Goal: Browse casually

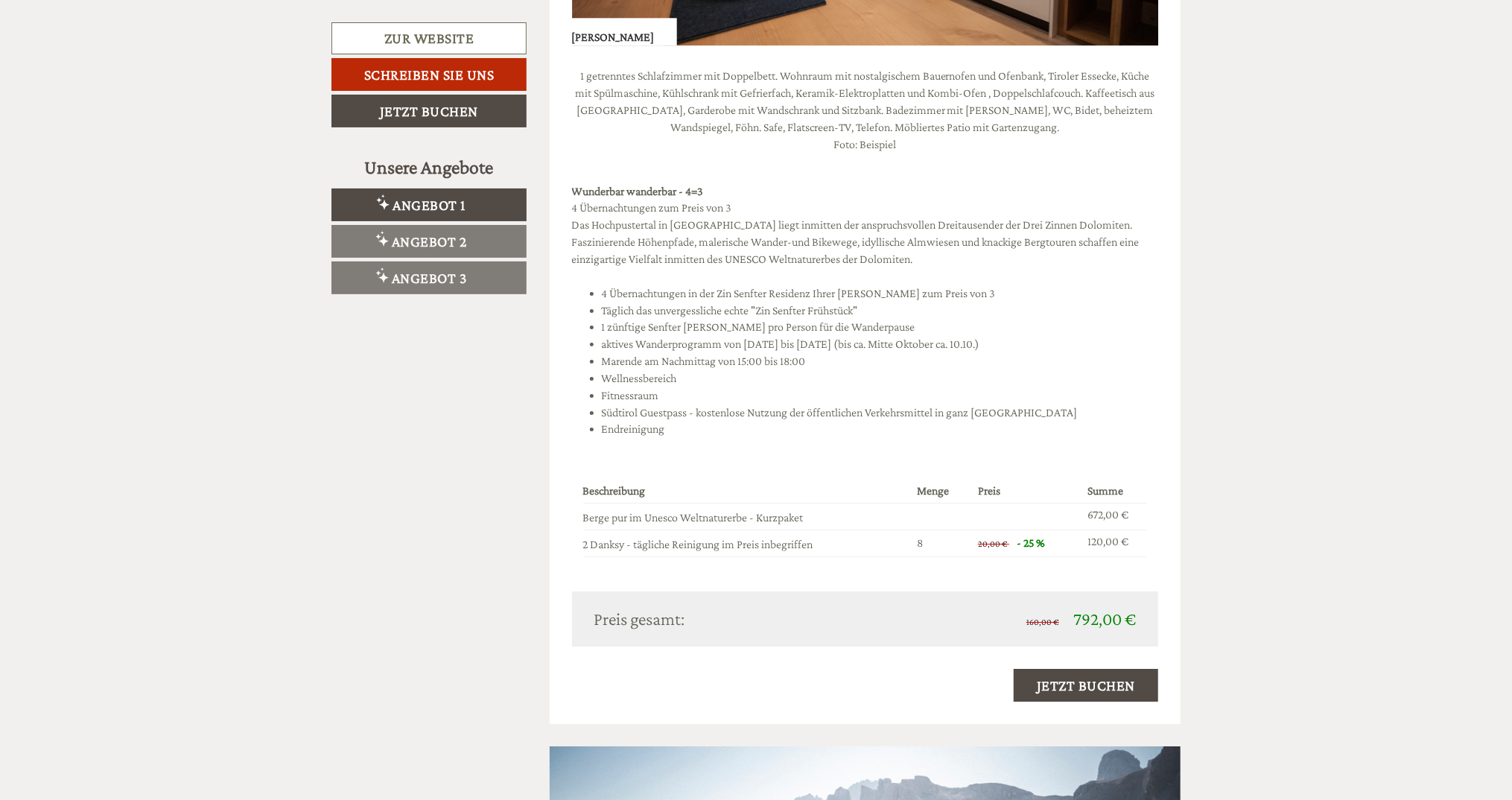
scroll to position [2607, 0]
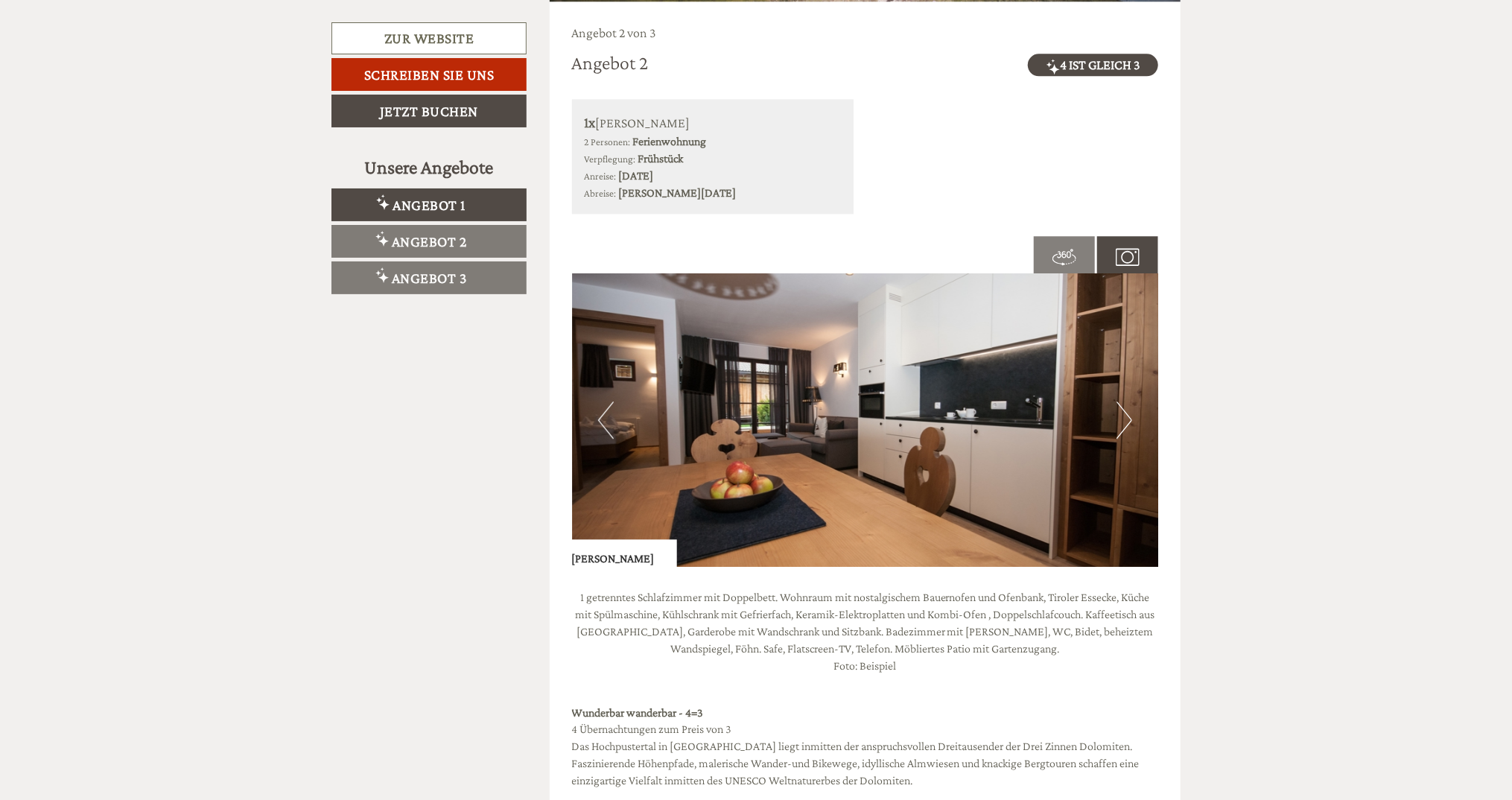
click at [1122, 424] on button "Next" at bounding box center [1124, 420] width 16 height 37
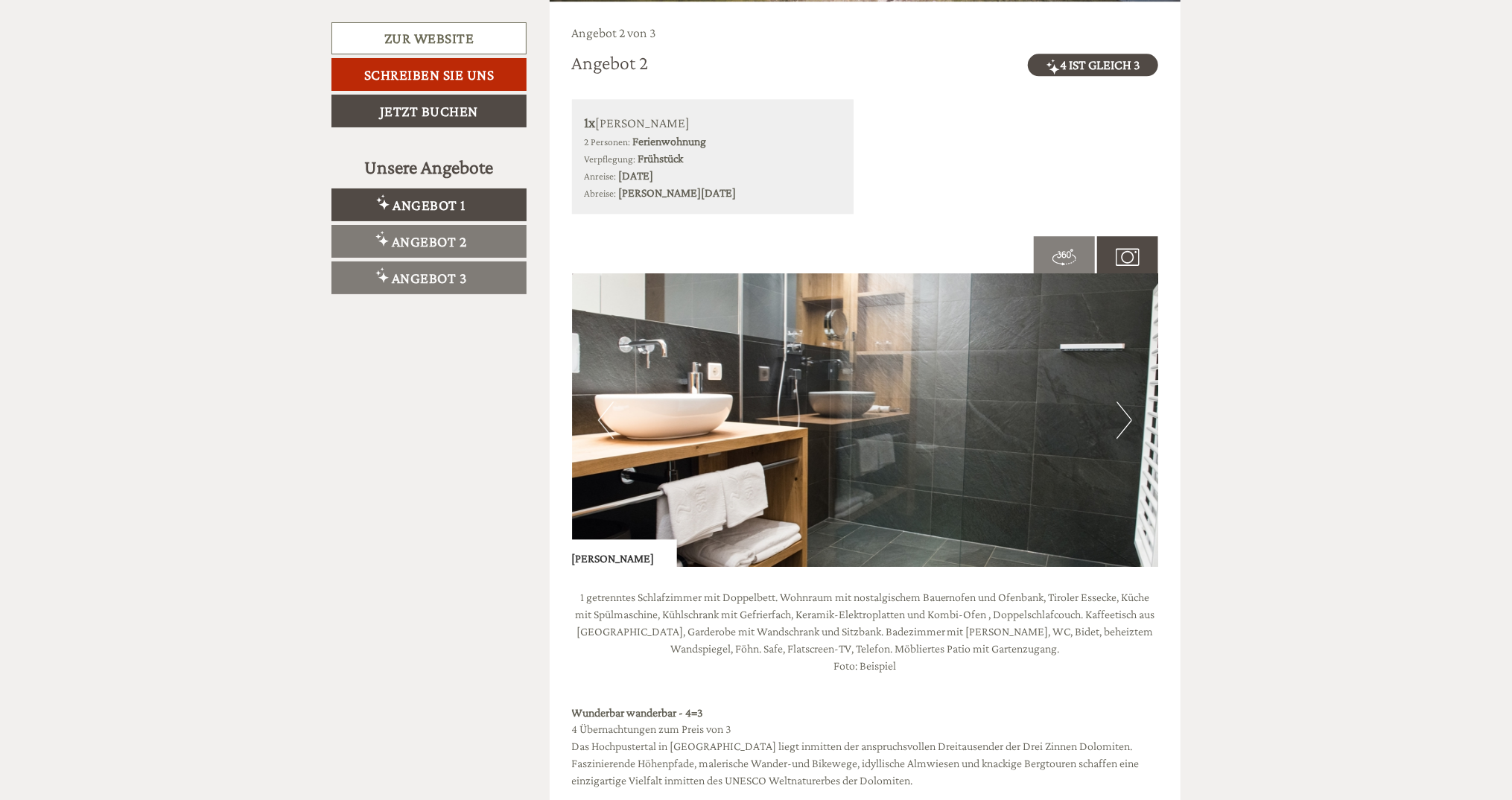
click at [1123, 424] on button "Next" at bounding box center [1124, 420] width 16 height 37
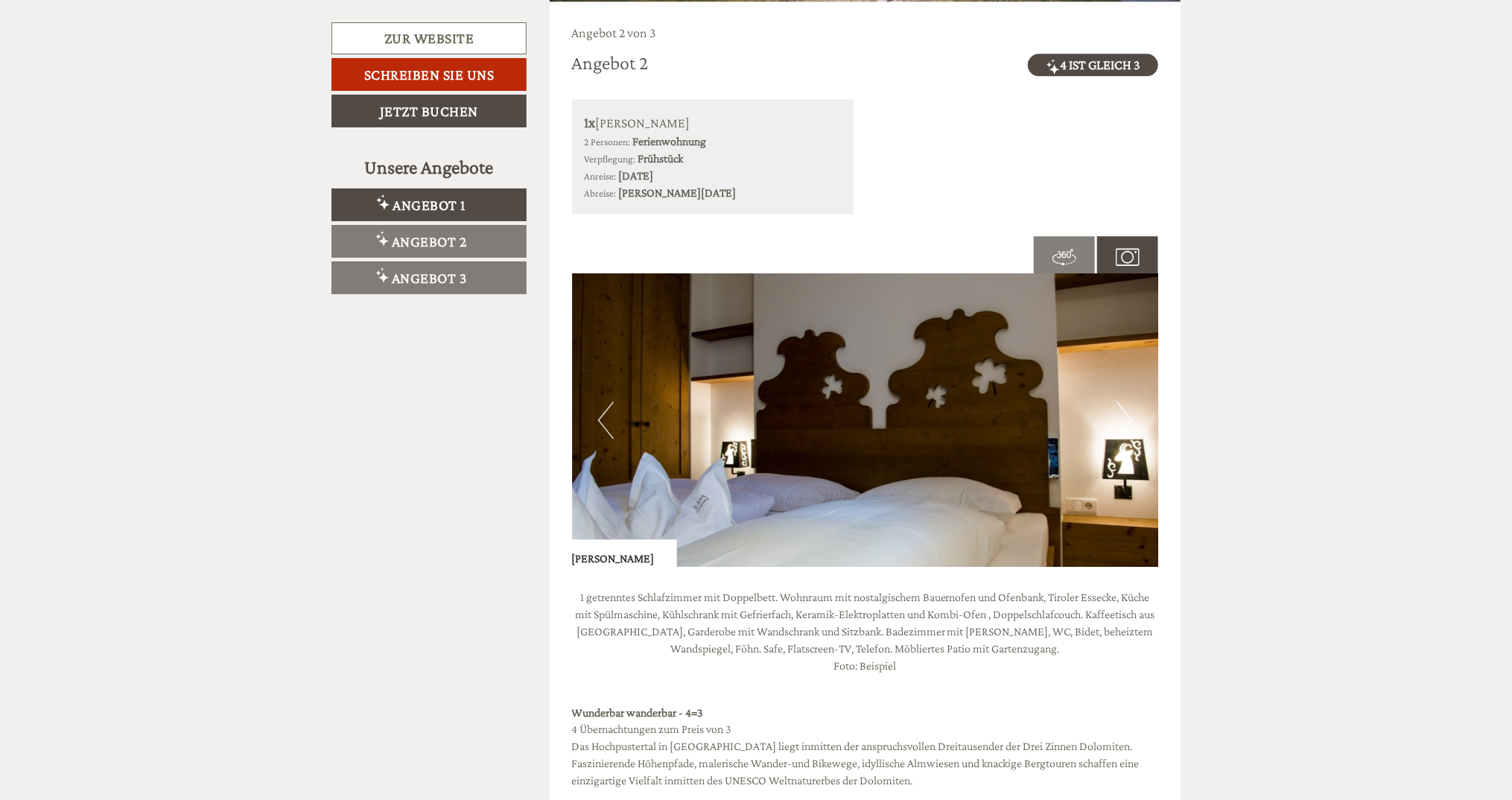
click at [1124, 424] on button "Next" at bounding box center [1124, 420] width 16 height 37
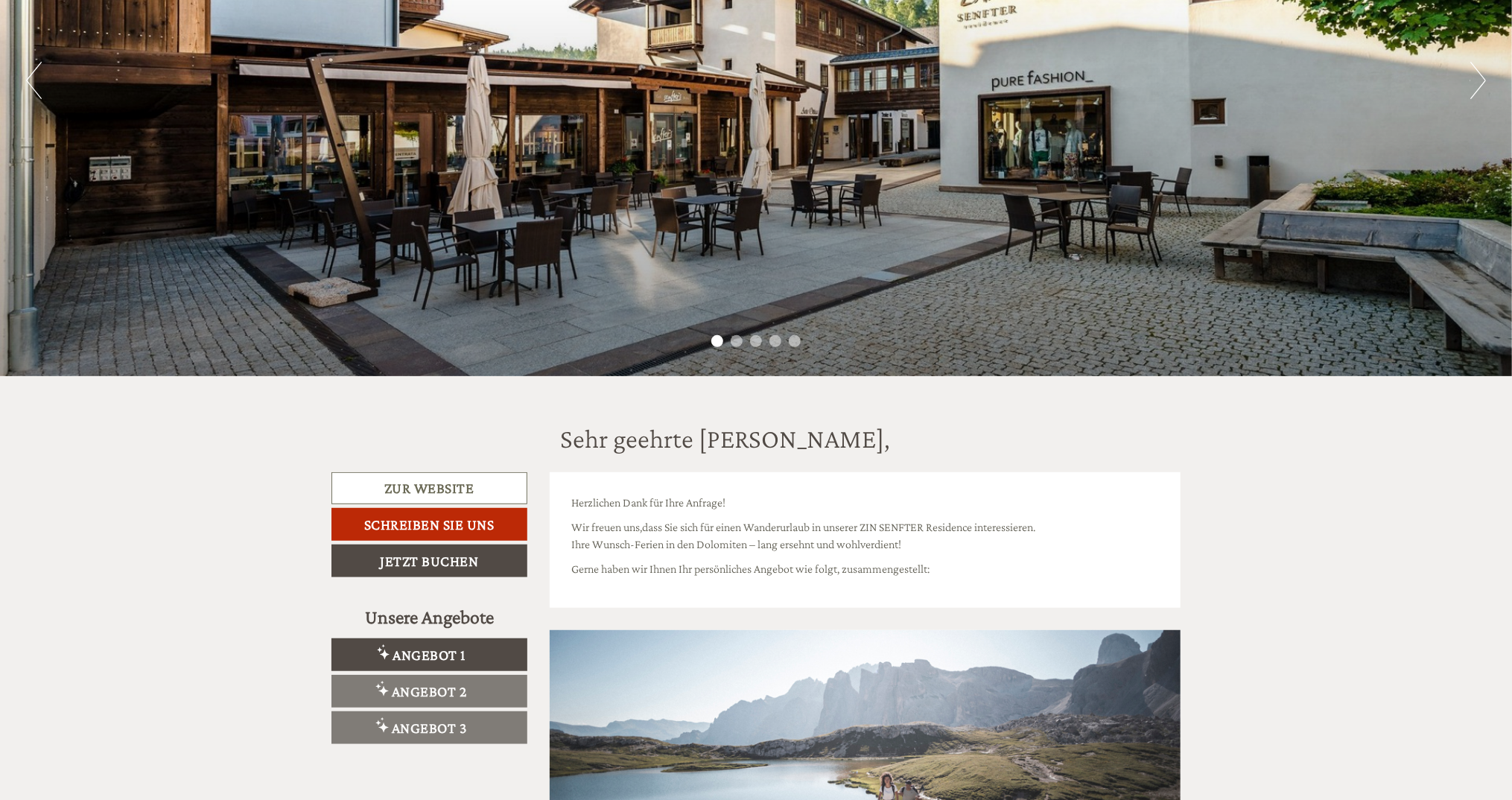
scroll to position [173, 0]
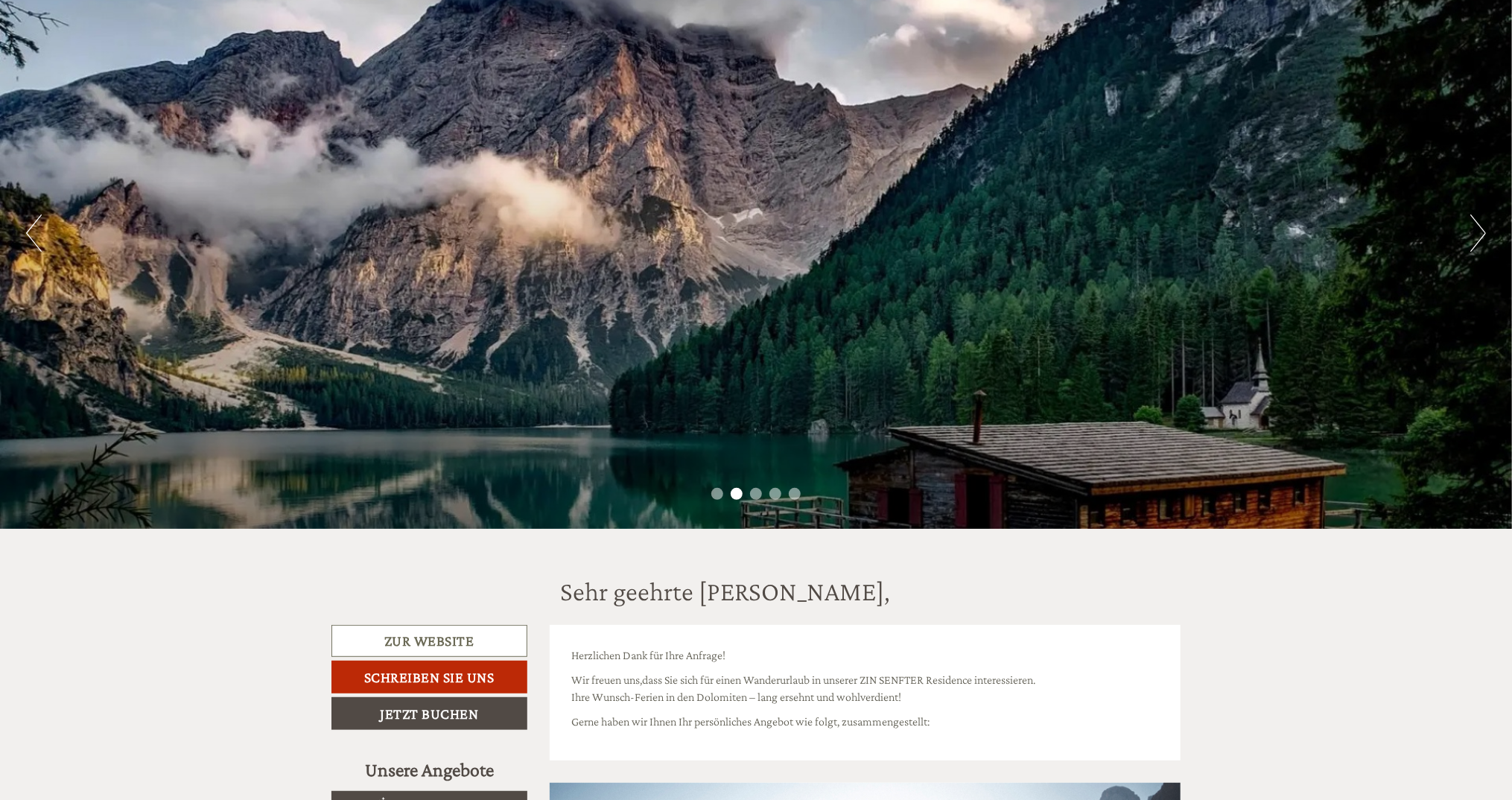
click at [1481, 236] on button "Next" at bounding box center [1479, 233] width 16 height 37
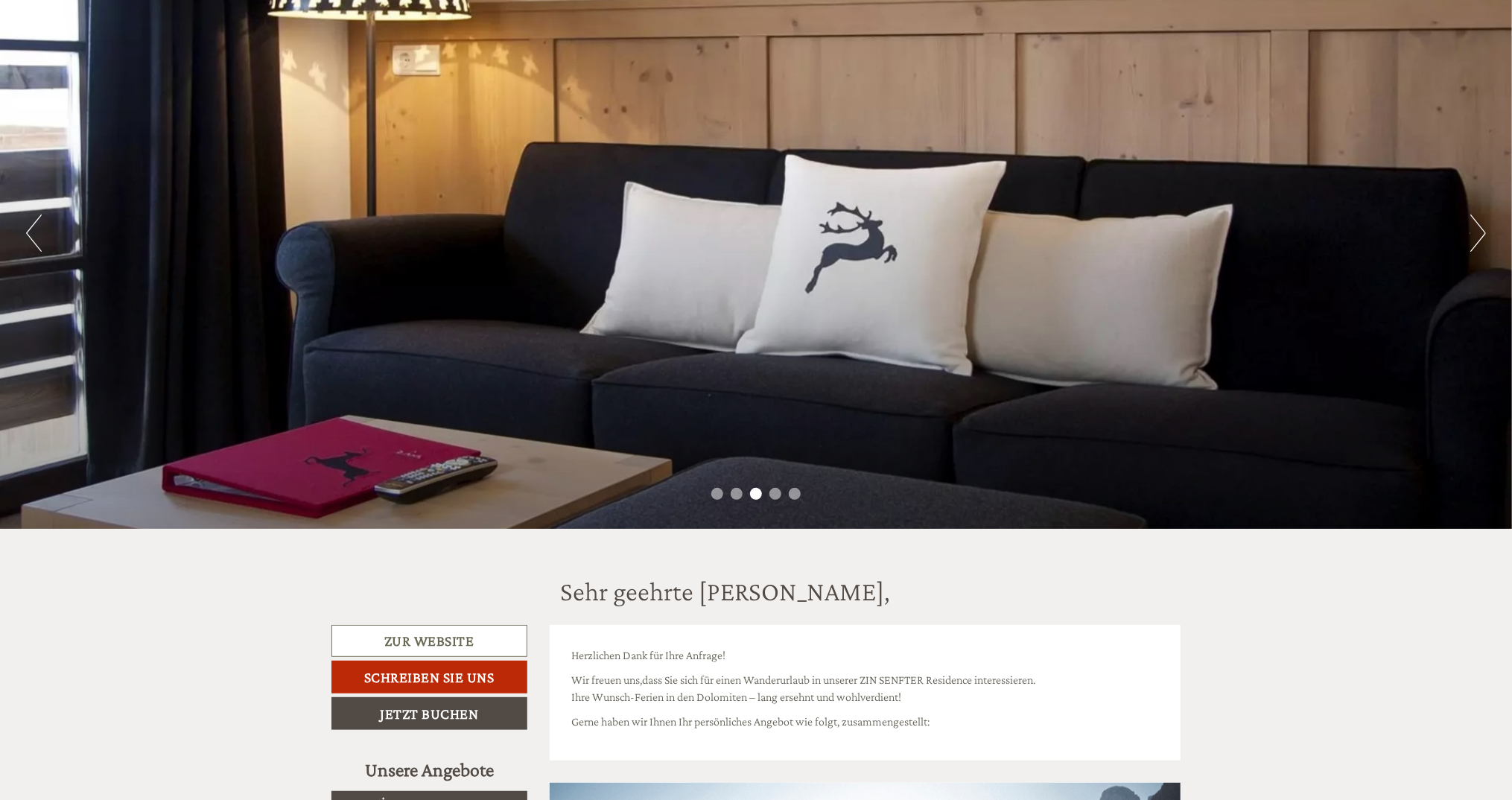
click at [1481, 236] on button "Next" at bounding box center [1479, 233] width 16 height 37
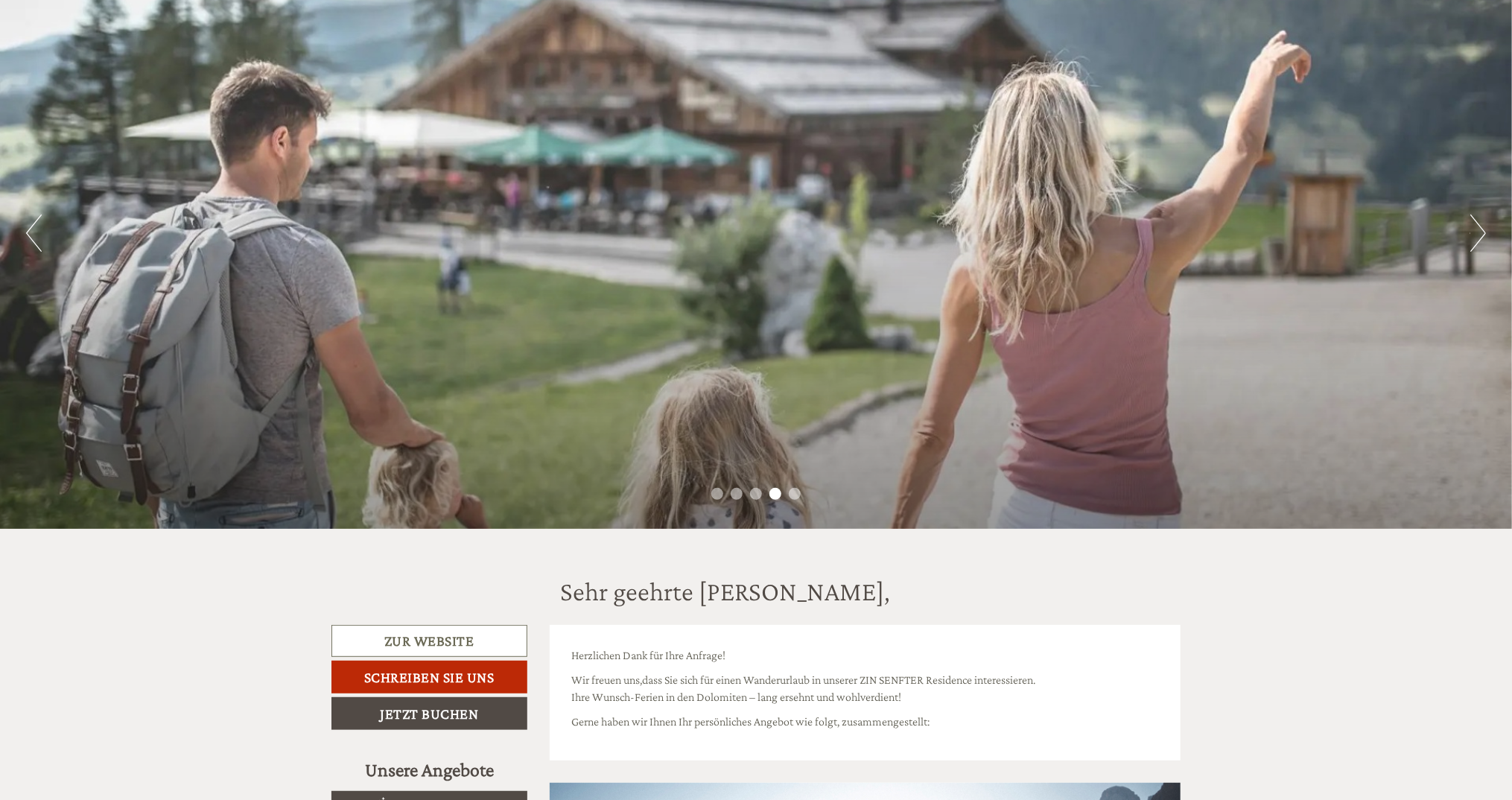
click at [1481, 236] on button "Next" at bounding box center [1479, 233] width 16 height 37
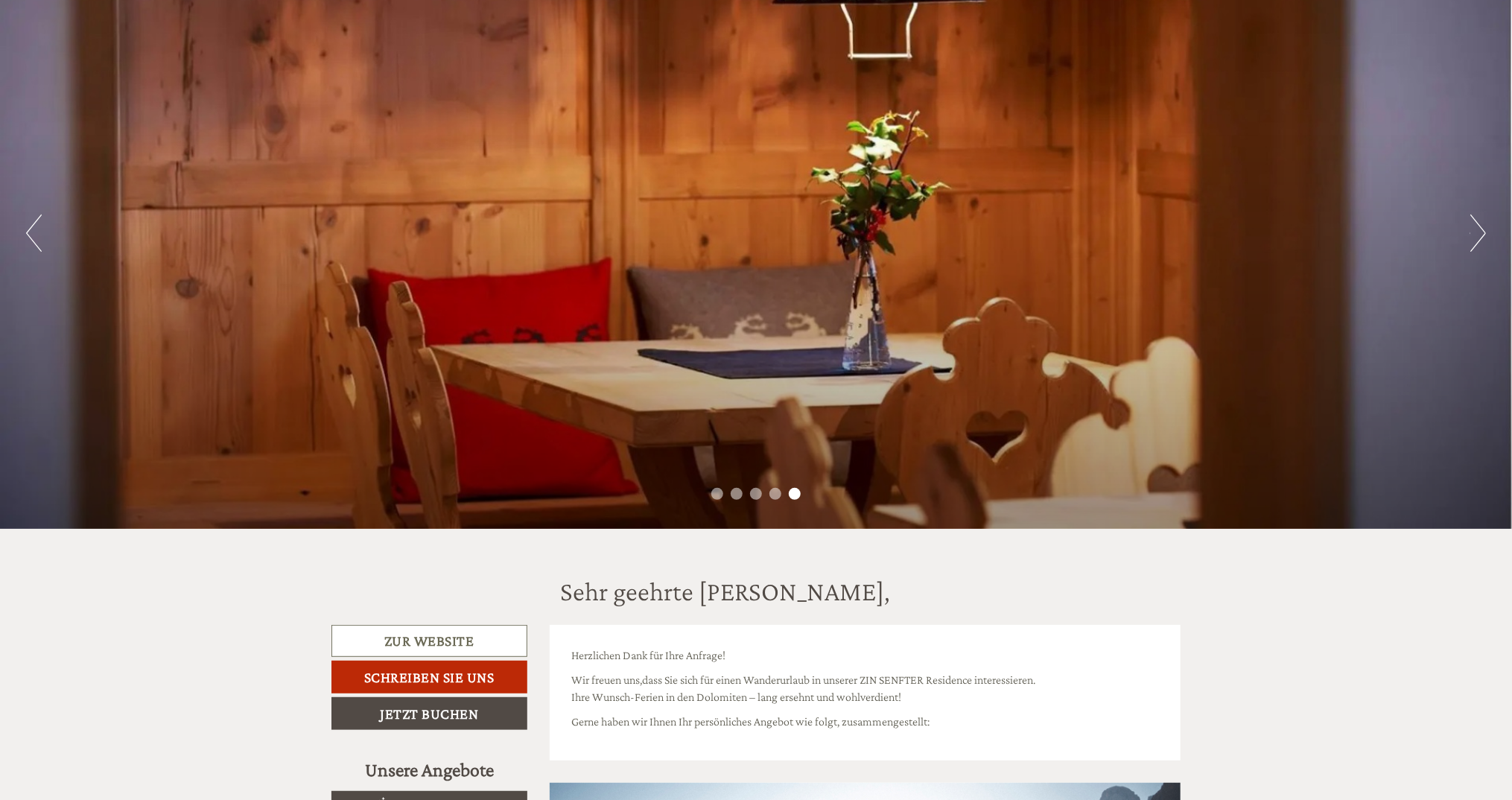
click at [1481, 236] on button "Next" at bounding box center [1479, 233] width 16 height 37
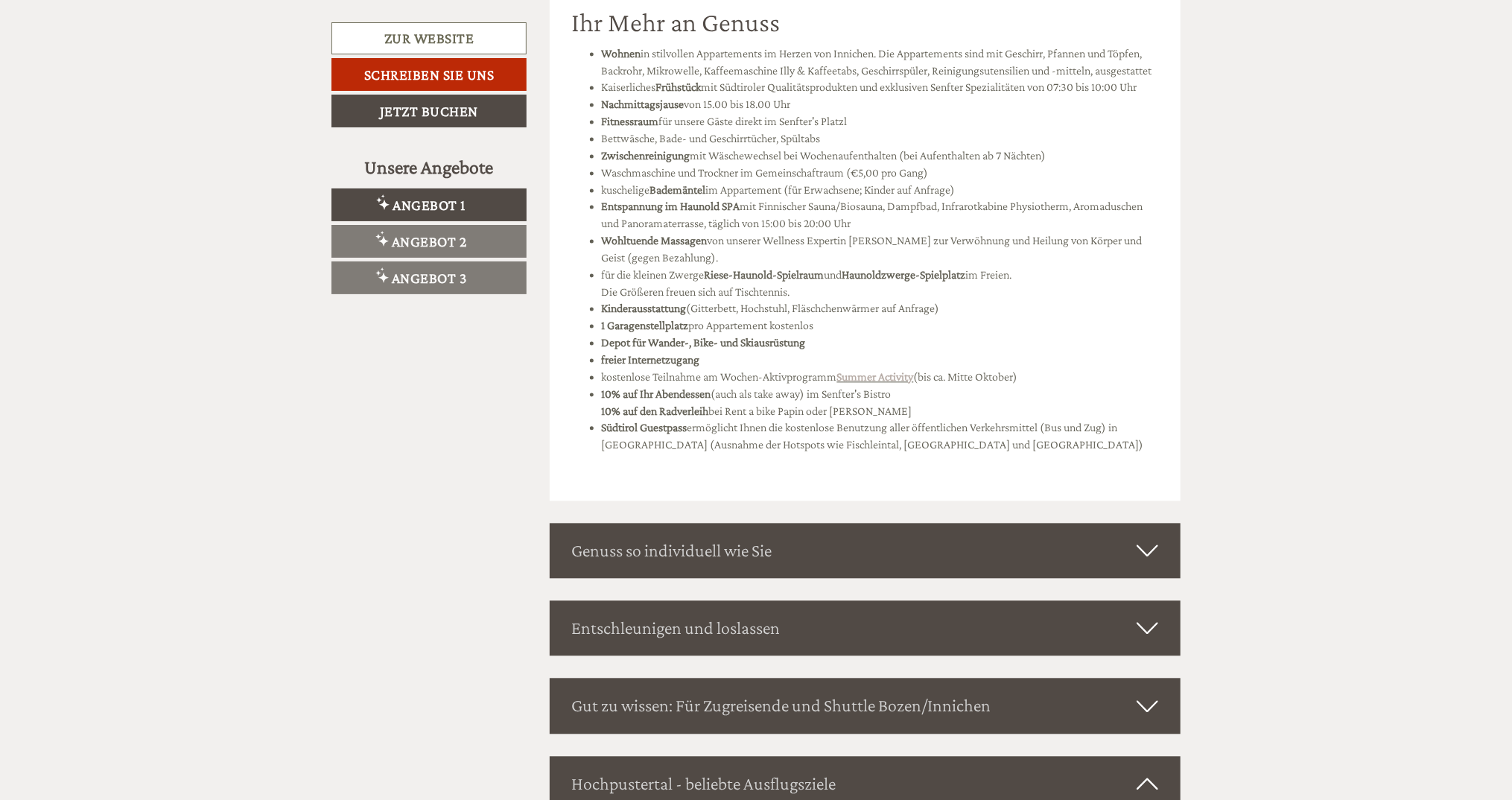
scroll to position [5041, 0]
